Goal: Task Accomplishment & Management: Use online tool/utility

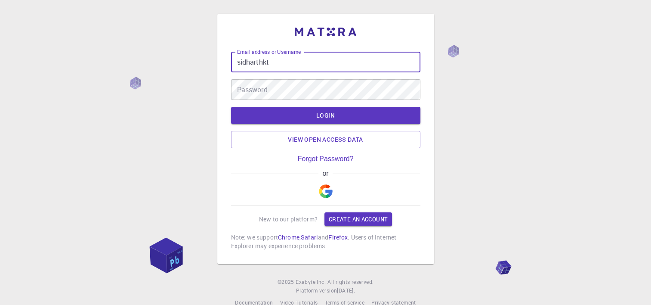
type input "[EMAIL_ADDRESS][DOMAIN_NAME]"
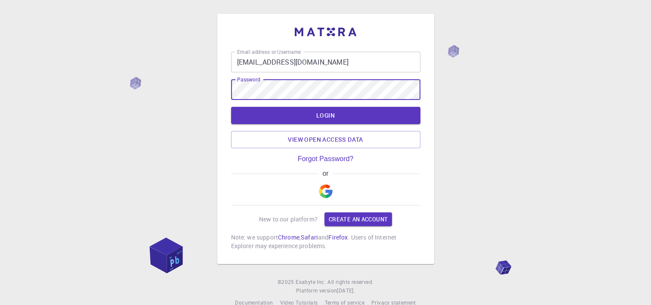
click at [231, 107] on button "LOGIN" at bounding box center [325, 115] width 189 height 17
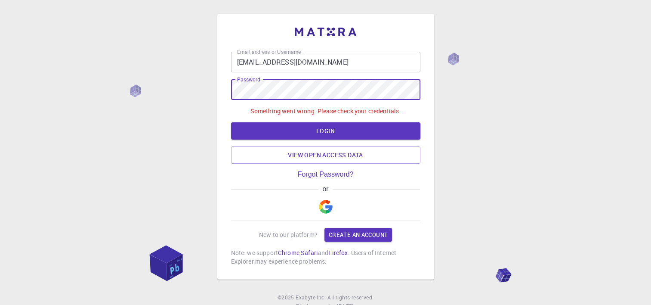
click at [140, 74] on div "Email address or Username [EMAIL_ADDRESS][DOMAIN_NAME] Email address or Usernam…" at bounding box center [325, 168] width 651 height 336
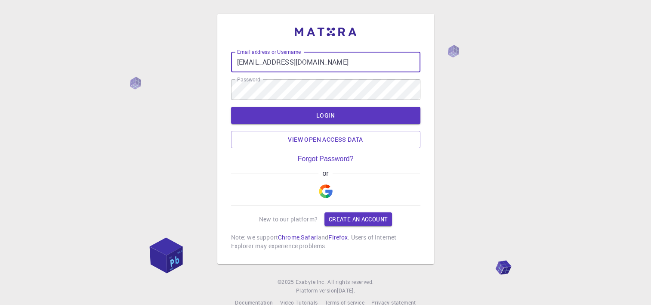
drag, startPoint x: 331, startPoint y: 59, endPoint x: 172, endPoint y: 52, distance: 159.3
click at [172, 52] on div "Email address or Username [EMAIL_ADDRESS][DOMAIN_NAME] Email address or Usernam…" at bounding box center [325, 160] width 651 height 320
type input "SIDHARTHKTPLM45"
click at [231, 107] on button "LOGIN" at bounding box center [325, 115] width 189 height 17
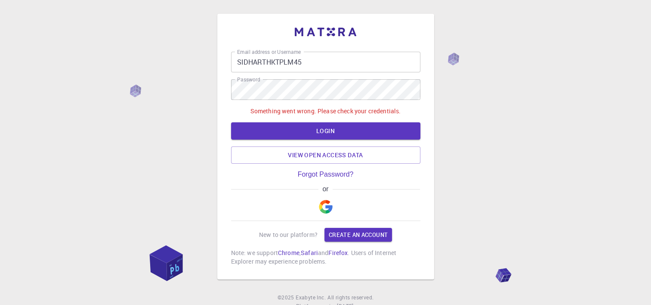
click at [448, 86] on div "Email address or Username SIDHARTHKTPLM45 Email address or Username Password Pa…" at bounding box center [325, 168] width 651 height 336
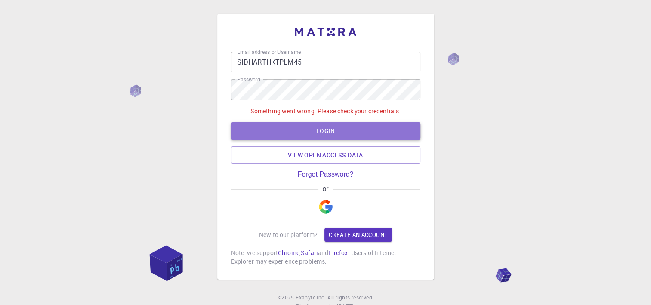
click at [352, 129] on button "LOGIN" at bounding box center [325, 130] width 189 height 17
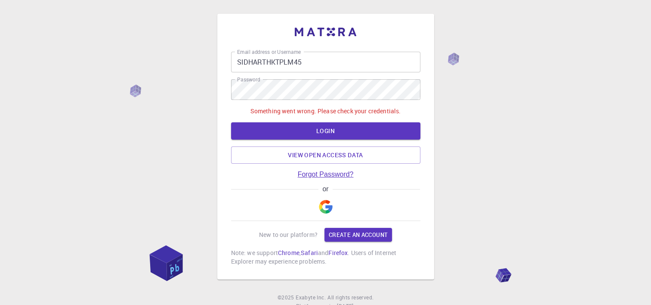
click at [336, 170] on link "Forgot Password?" at bounding box center [326, 174] width 56 height 8
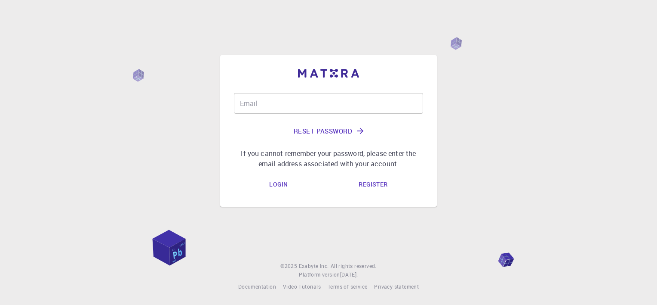
click at [305, 117] on div "Email Email Reset Password If you cannot remember your password, please enter t…" at bounding box center [328, 131] width 189 height 76
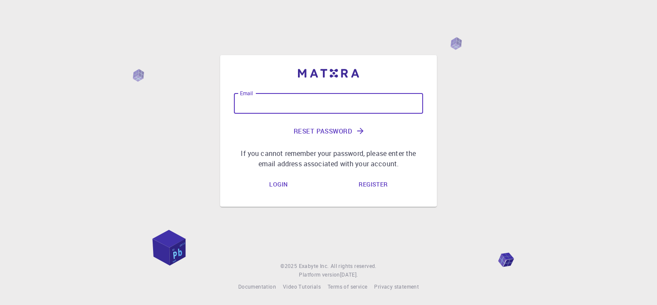
click at [297, 109] on input "Email" at bounding box center [328, 103] width 189 height 21
type input "si"
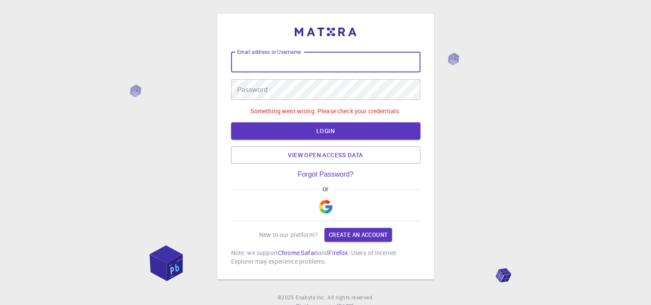
click at [282, 59] on input "Email address or Username" at bounding box center [325, 62] width 189 height 21
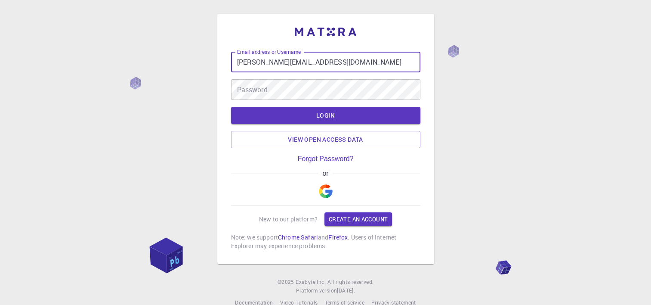
type input "[PERSON_NAME][EMAIL_ADDRESS][DOMAIN_NAME]"
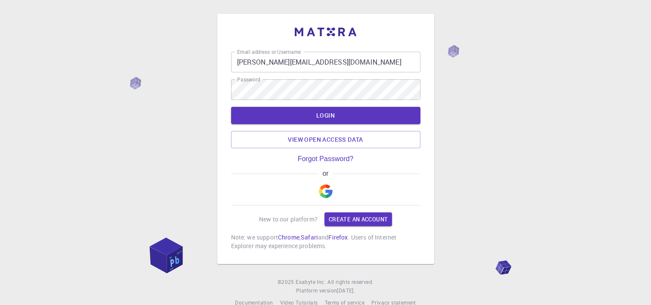
click at [359, 105] on form "Email address or Username [PERSON_NAME][EMAIL_ADDRESS][DOMAIN_NAME] Email addre…" at bounding box center [325, 100] width 189 height 96
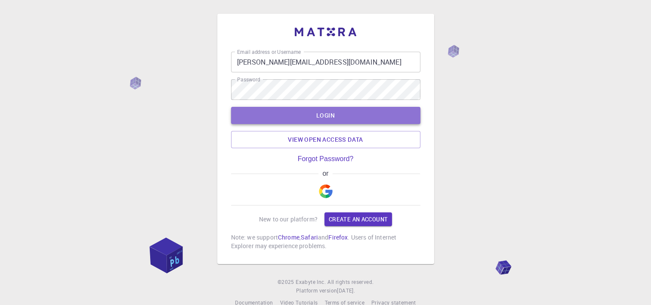
click at [339, 114] on button "LOGIN" at bounding box center [325, 115] width 189 height 17
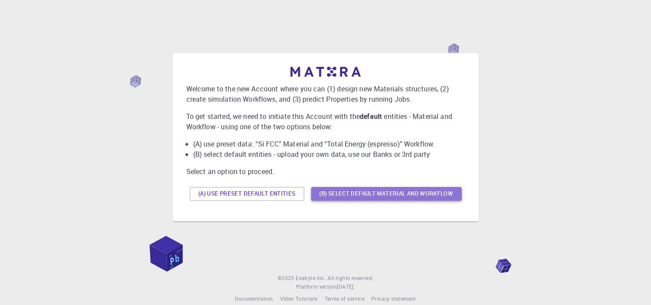
click at [359, 193] on button "(B) Select default material and workflow" at bounding box center [386, 194] width 151 height 14
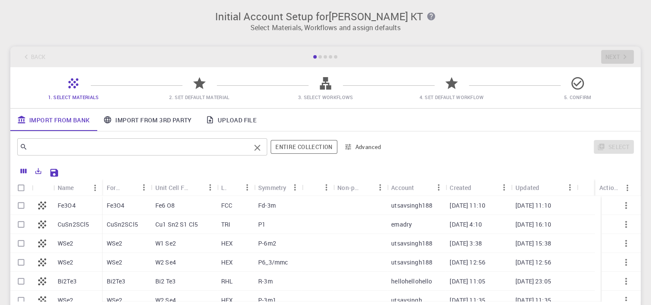
click at [116, 154] on div "​" at bounding box center [142, 146] width 250 height 17
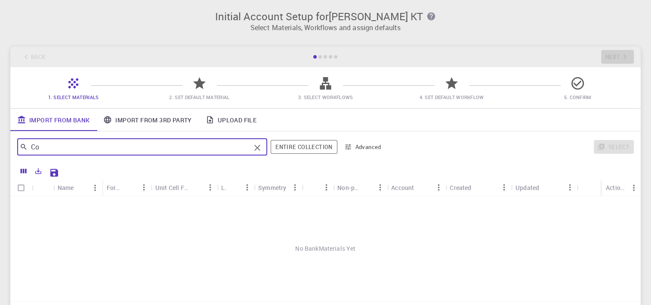
type input "C"
type input "CoV"
click at [151, 112] on link "Import From 3rd Party" at bounding box center [147, 119] width 102 height 22
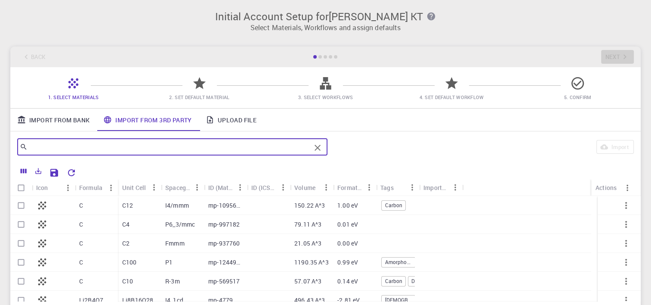
click at [114, 145] on input "text" at bounding box center [169, 147] width 283 height 12
type input "c"
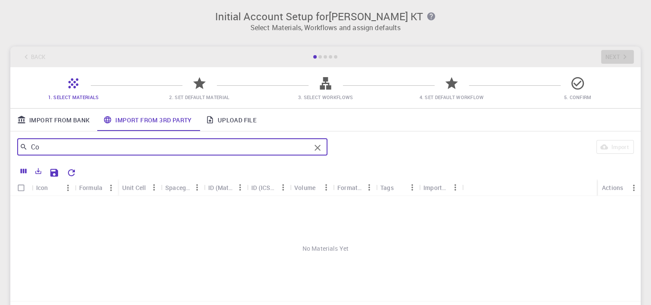
type input "C"
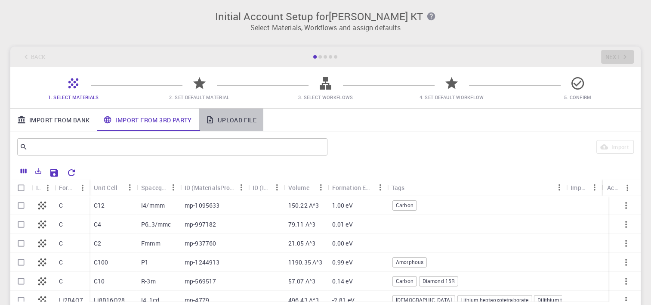
click at [244, 119] on link "Upload File" at bounding box center [231, 119] width 65 height 22
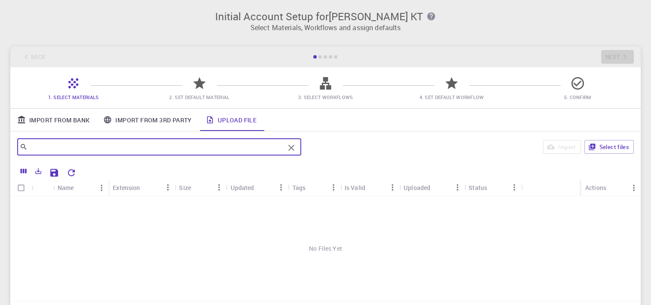
click at [150, 146] on input "text" at bounding box center [156, 147] width 257 height 12
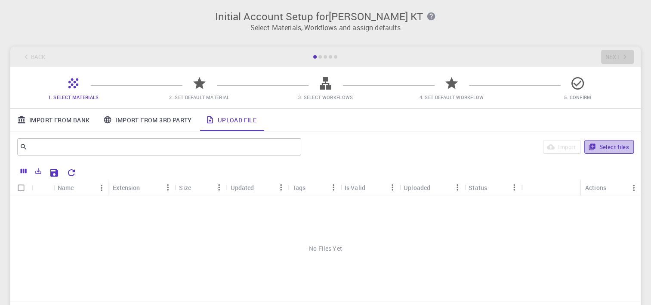
click at [607, 144] on button "Select files" at bounding box center [608, 147] width 49 height 14
